Goal: Find specific page/section: Find specific page/section

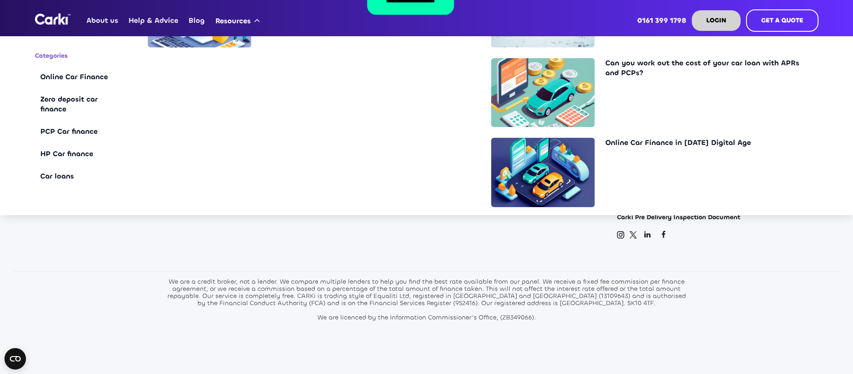
scroll to position [319, 0]
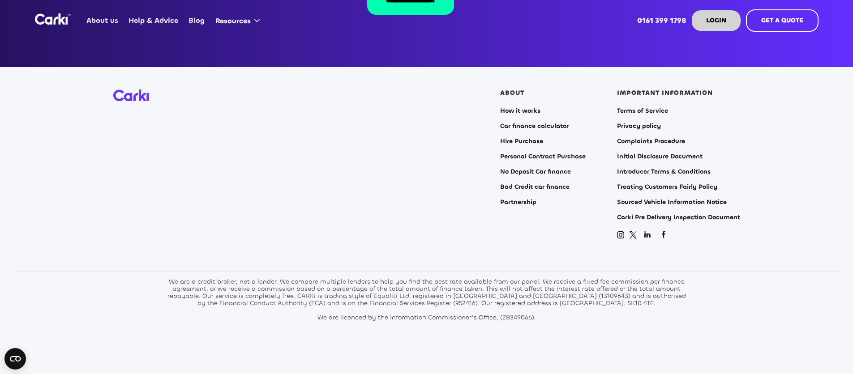
click at [101, 20] on link "About us" at bounding box center [103, 20] width 42 height 35
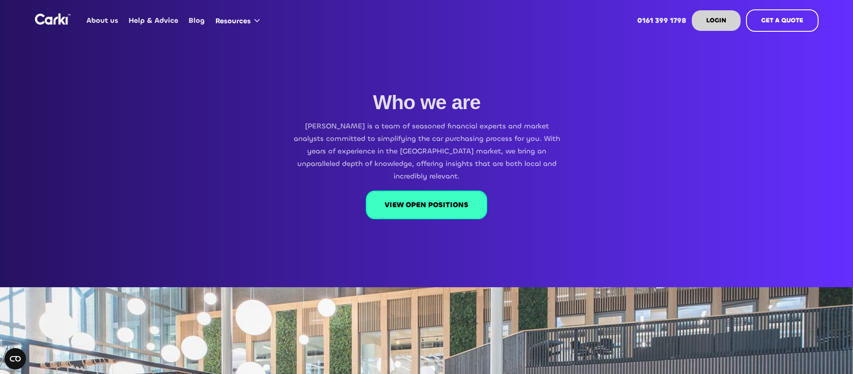
click at [385, 191] on link "VIEW OPEN POSITIONS" at bounding box center [426, 205] width 121 height 29
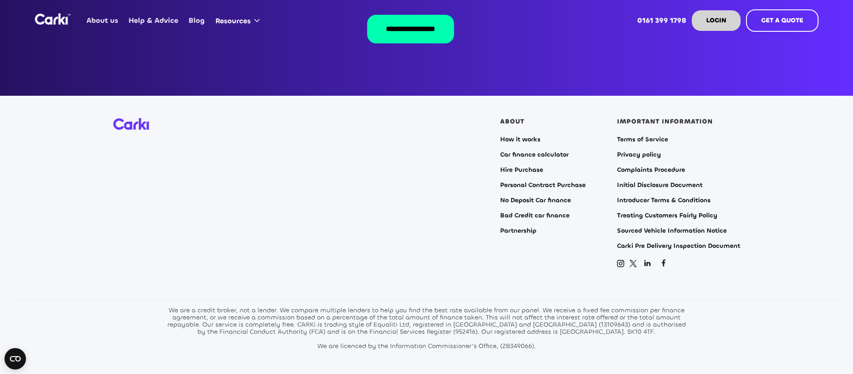
scroll to position [1850, 0]
